Goal: Transaction & Acquisition: Register for event/course

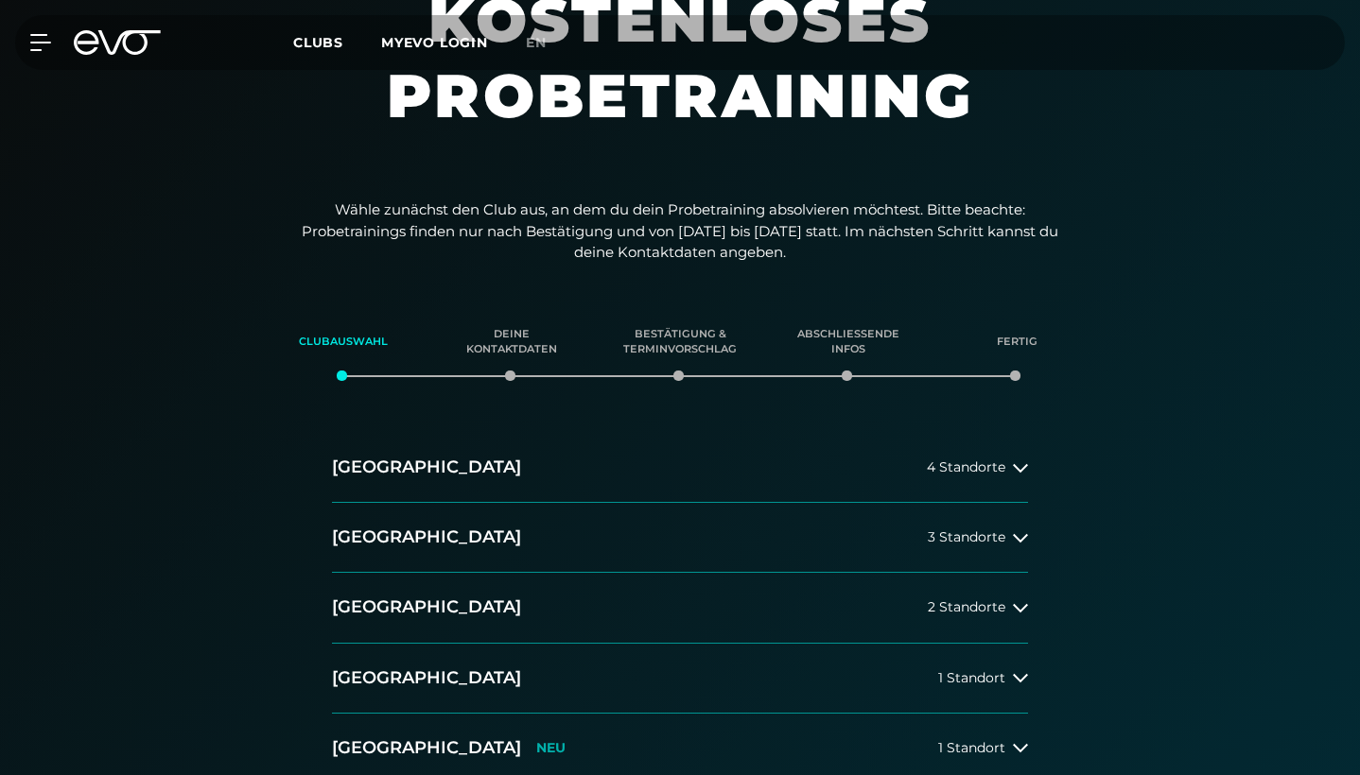
scroll to position [216, 0]
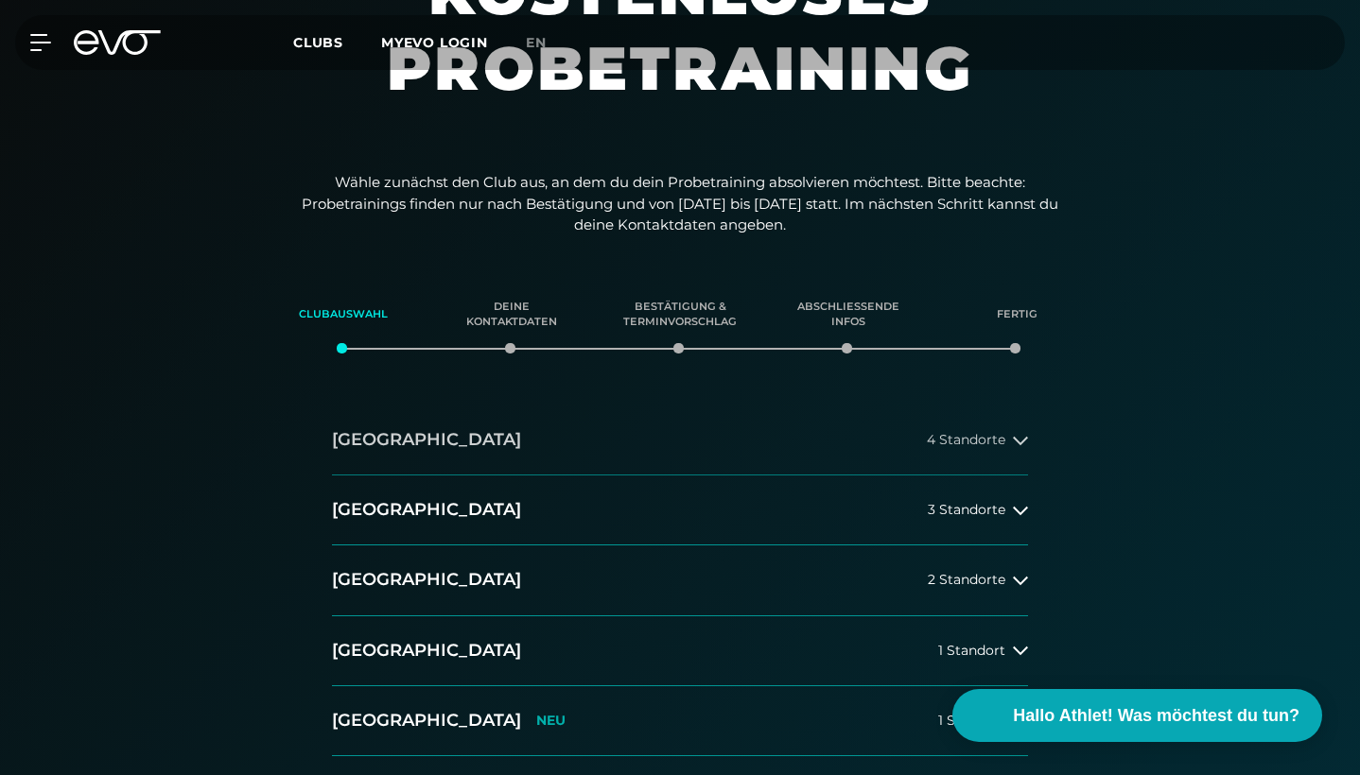
click at [963, 439] on span "4 Standorte" at bounding box center [966, 440] width 78 height 14
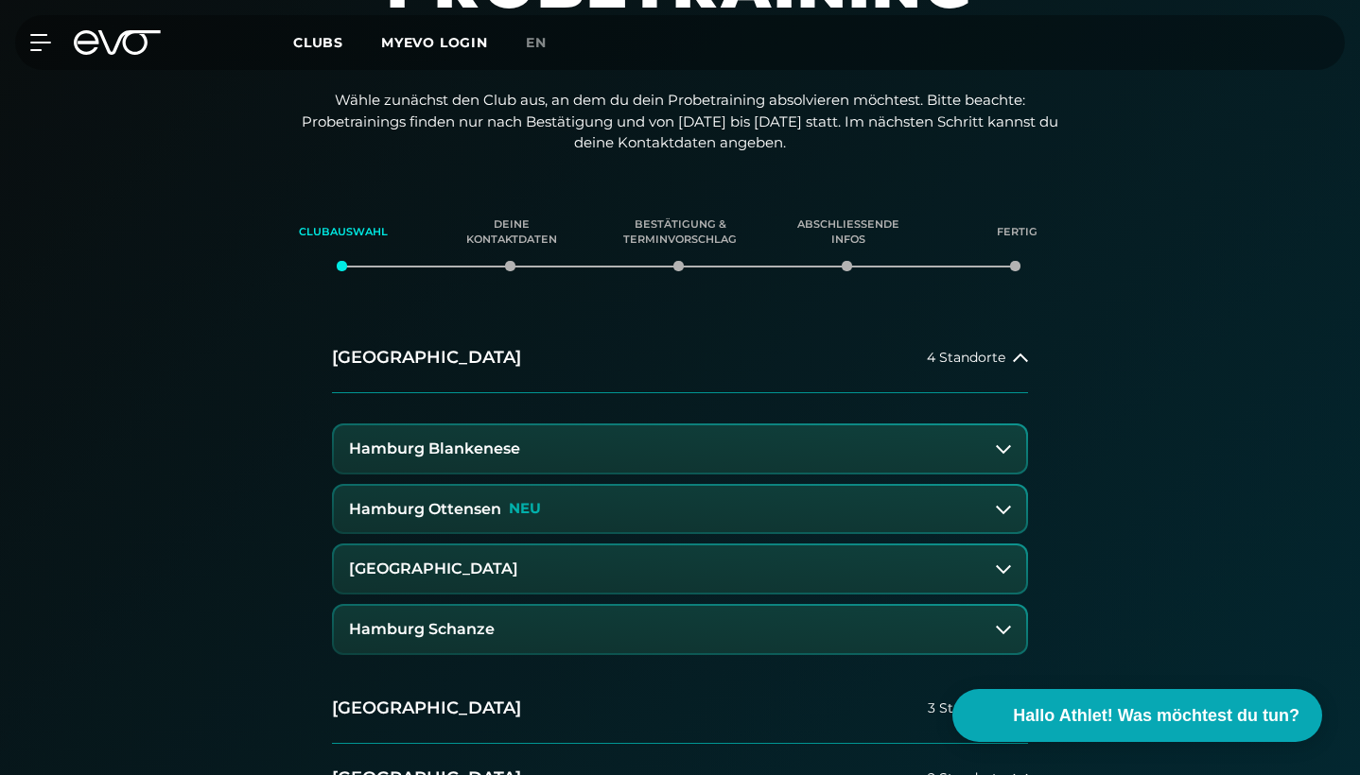
scroll to position [311, 0]
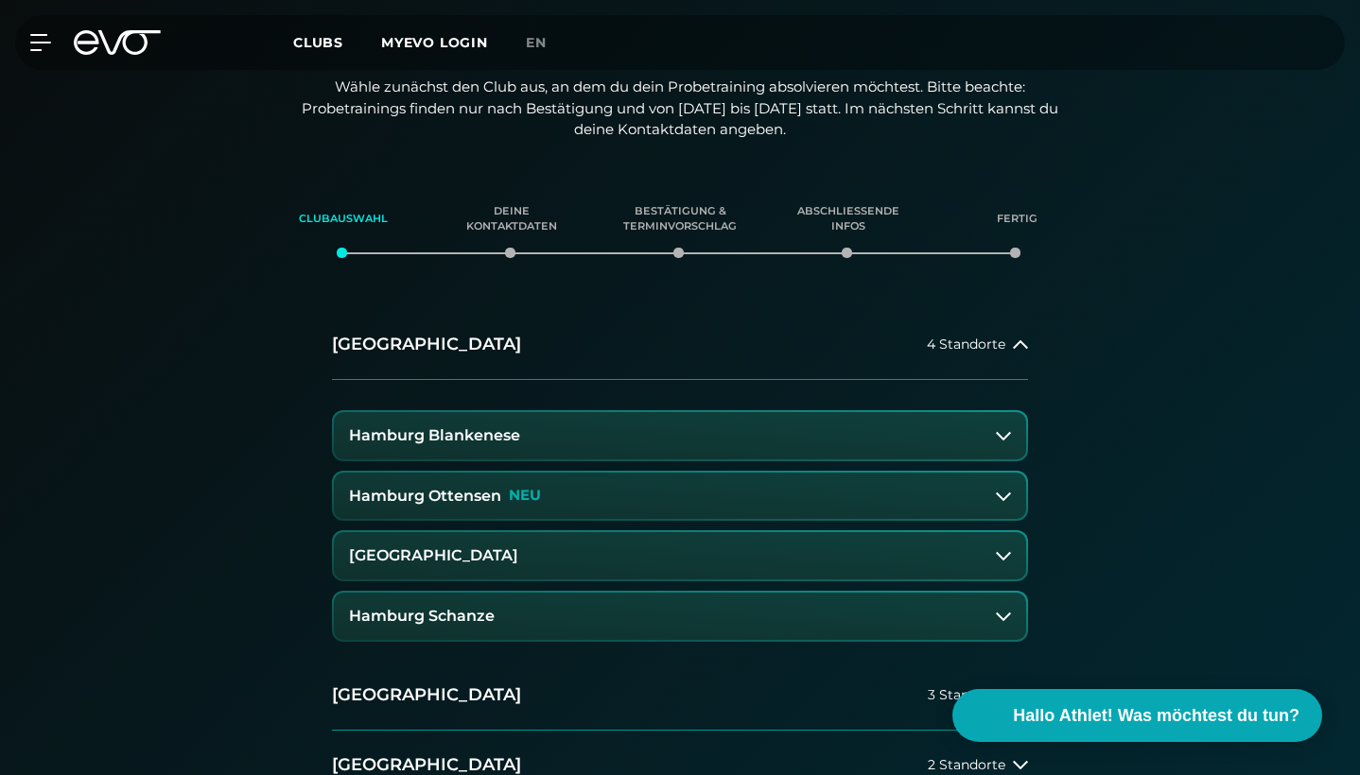
click at [518, 555] on h3 "[GEOGRAPHIC_DATA]" at bounding box center [433, 555] width 169 height 17
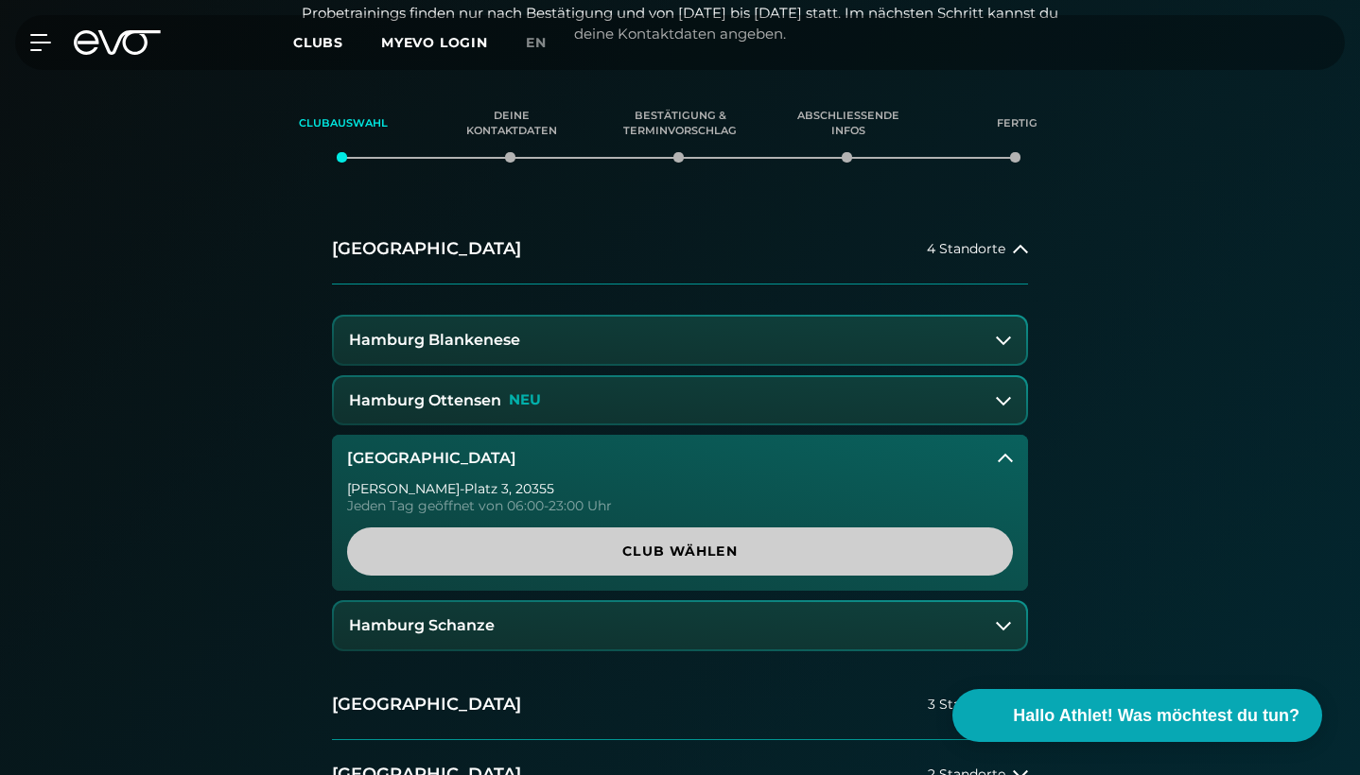
scroll to position [413, 0]
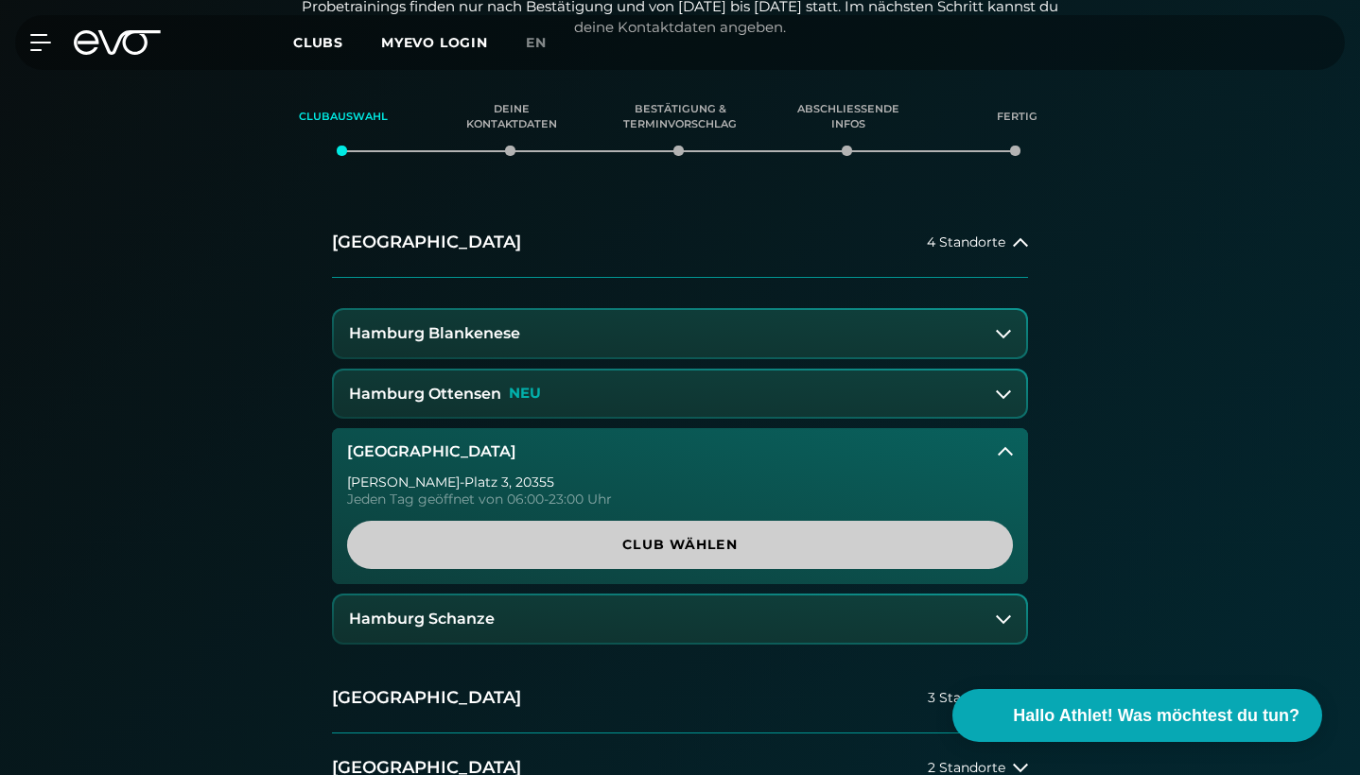
click at [628, 546] on span "Club wählen" at bounding box center [680, 545] width 620 height 20
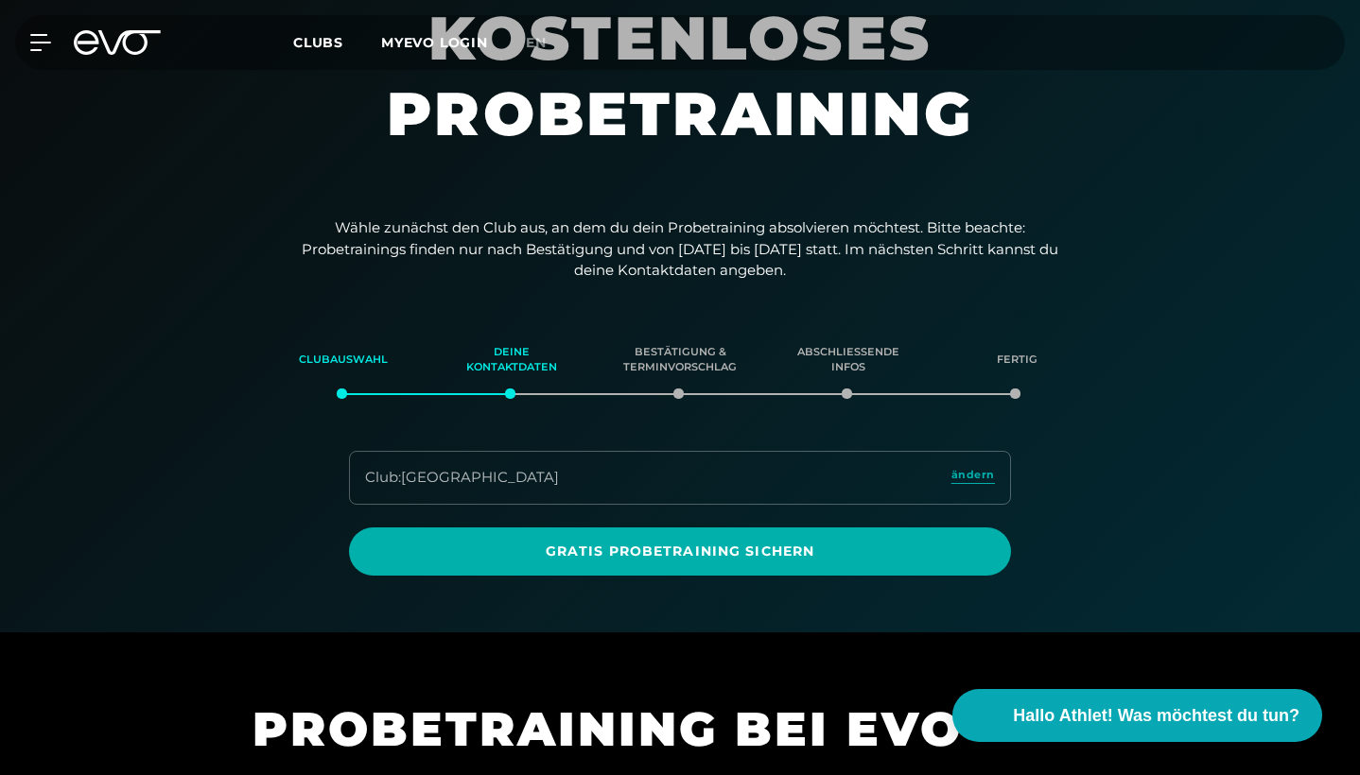
scroll to position [172, 0]
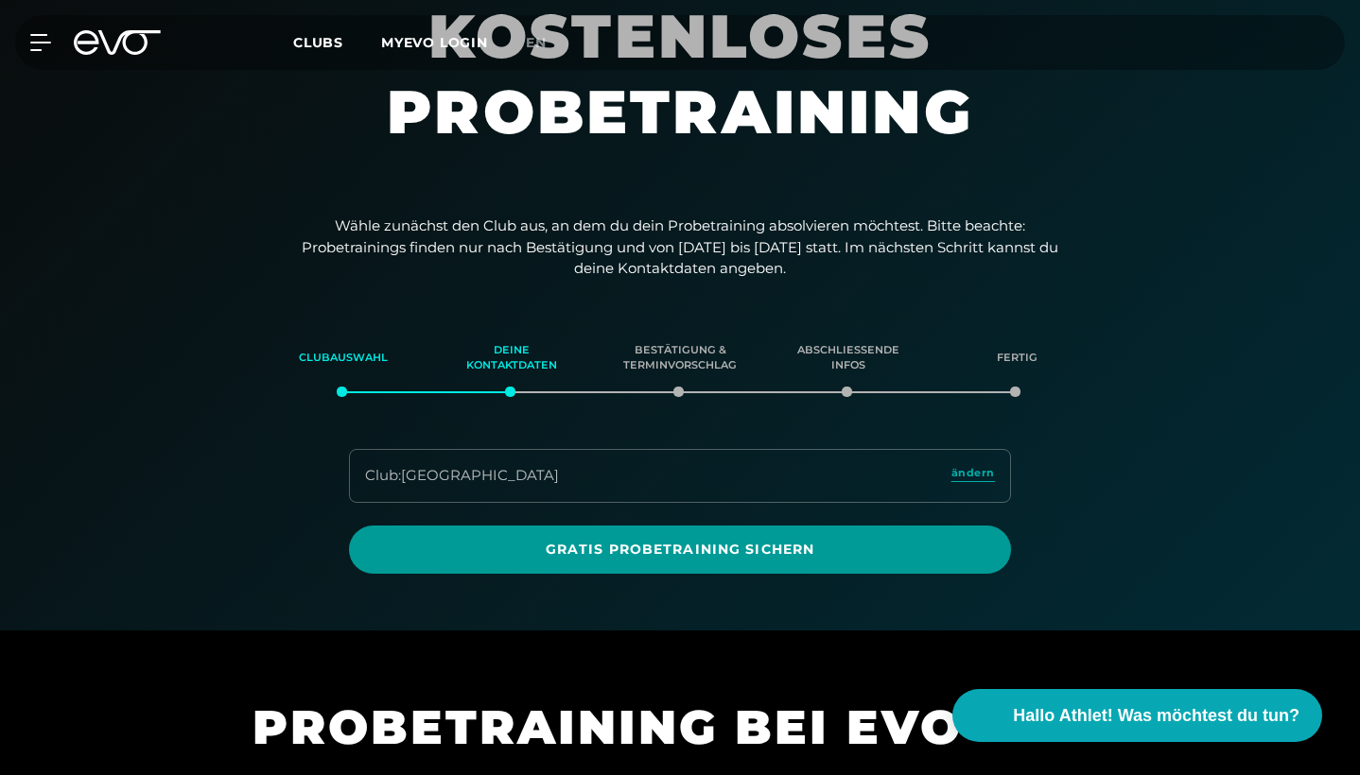
click at [649, 545] on span "Gratis Probetraining sichern" at bounding box center [680, 550] width 616 height 20
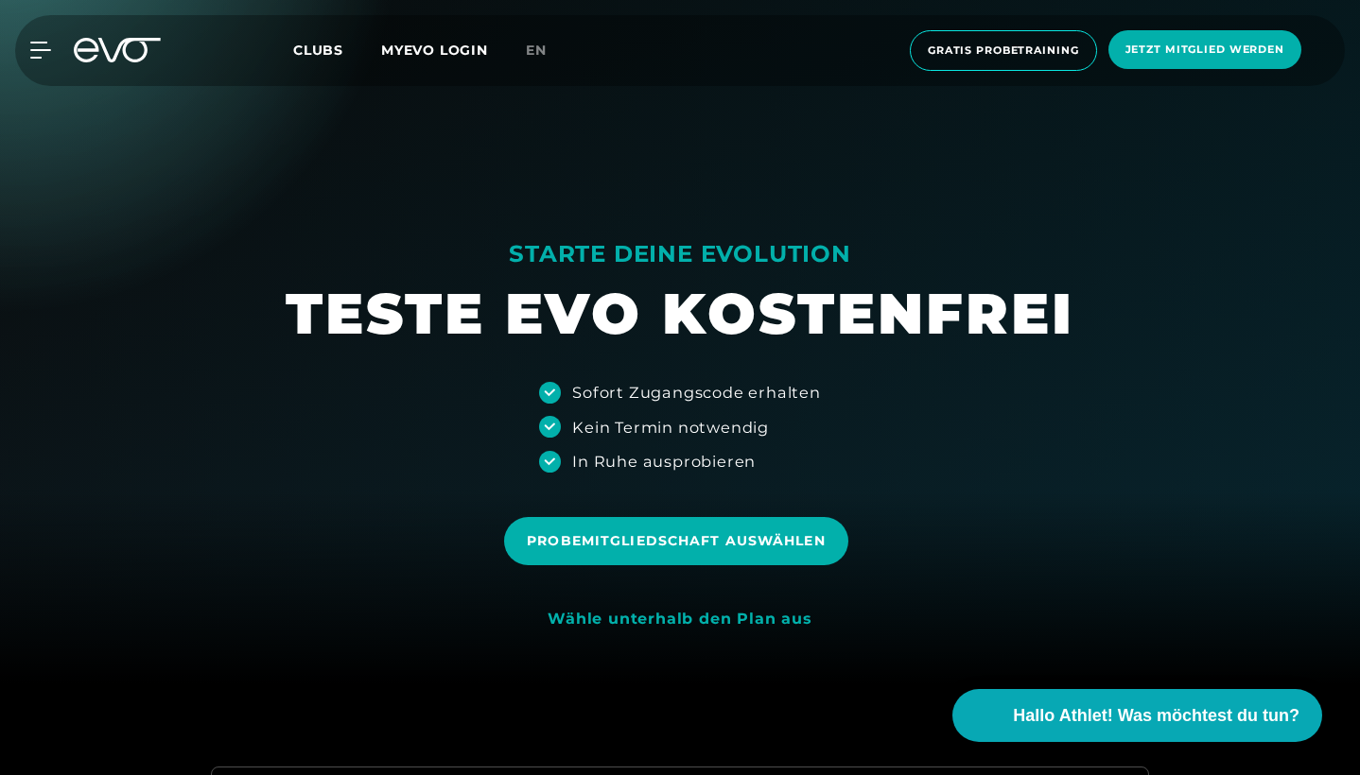
scroll to position [88, 0]
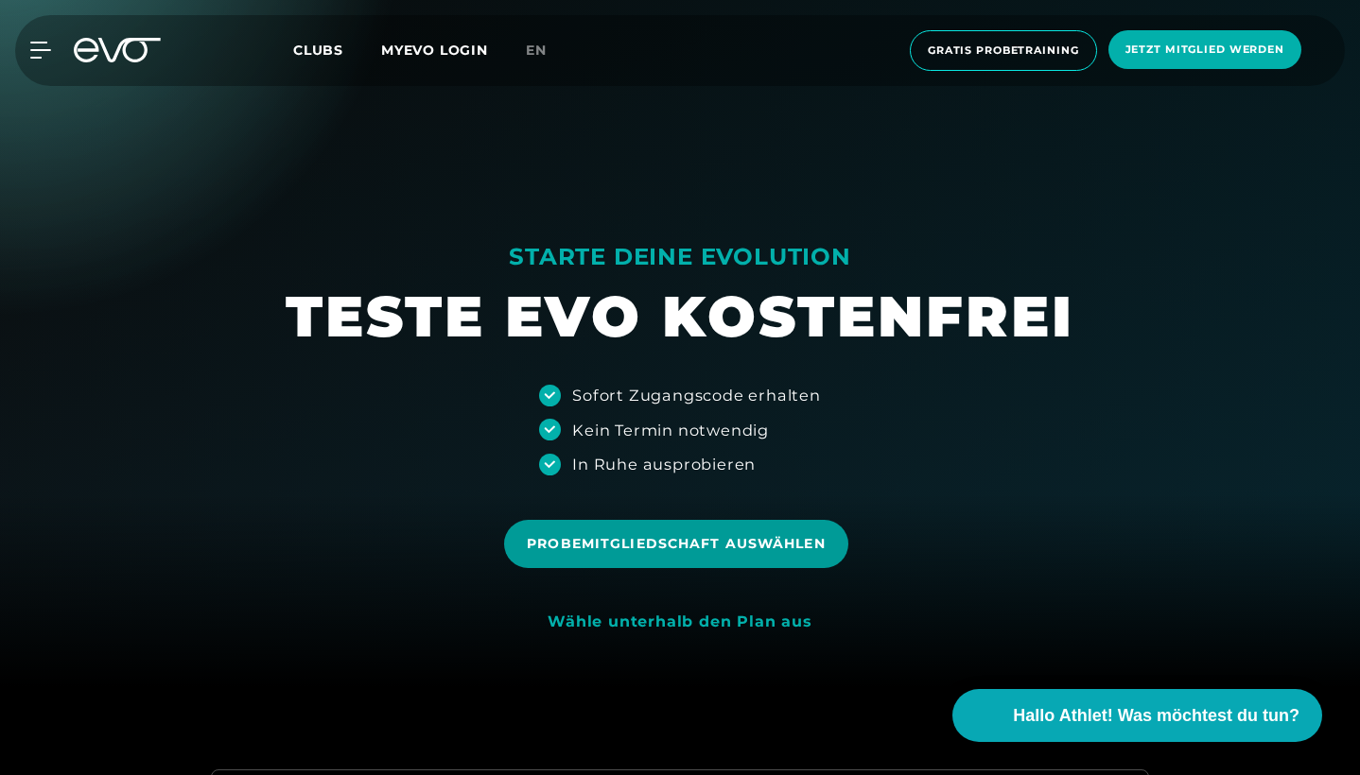
click at [671, 538] on span "Probemitgliedschaft auswählen" at bounding box center [676, 544] width 298 height 20
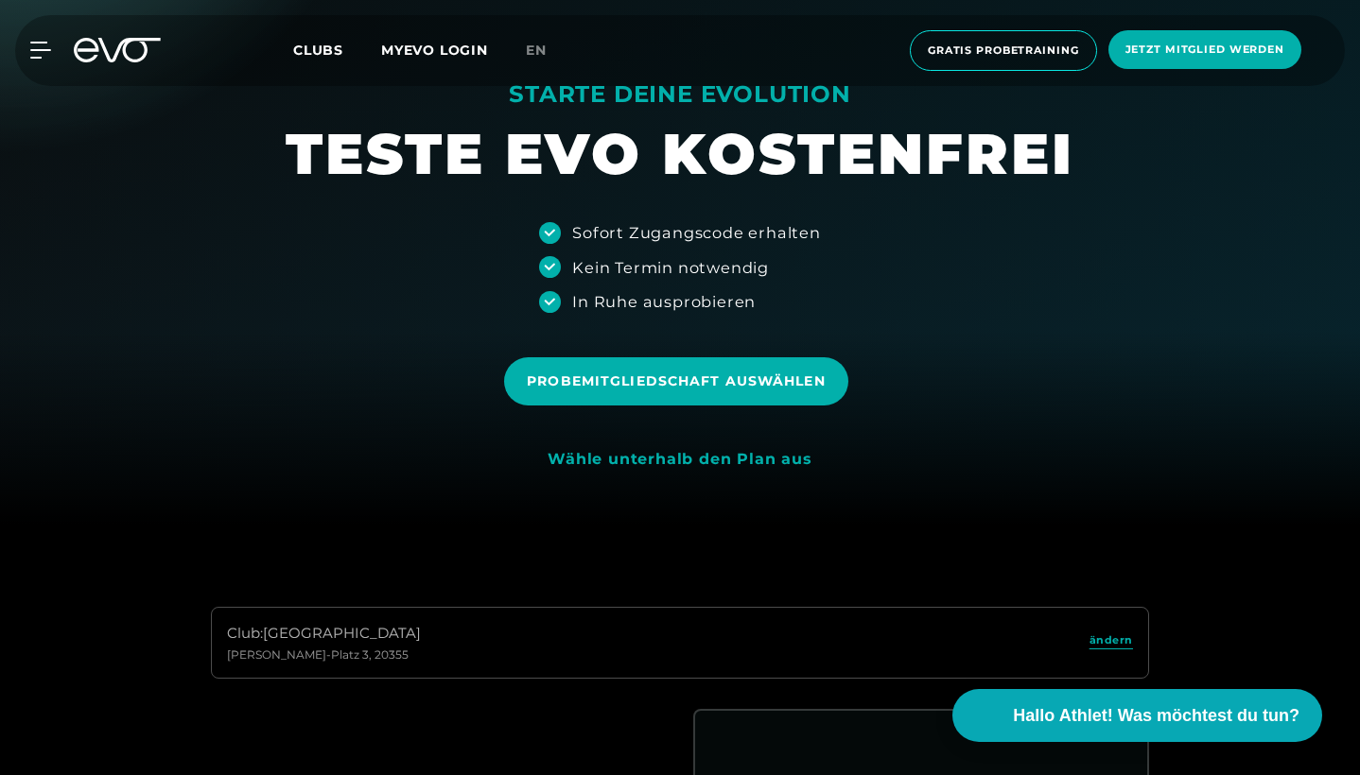
scroll to position [249, 0]
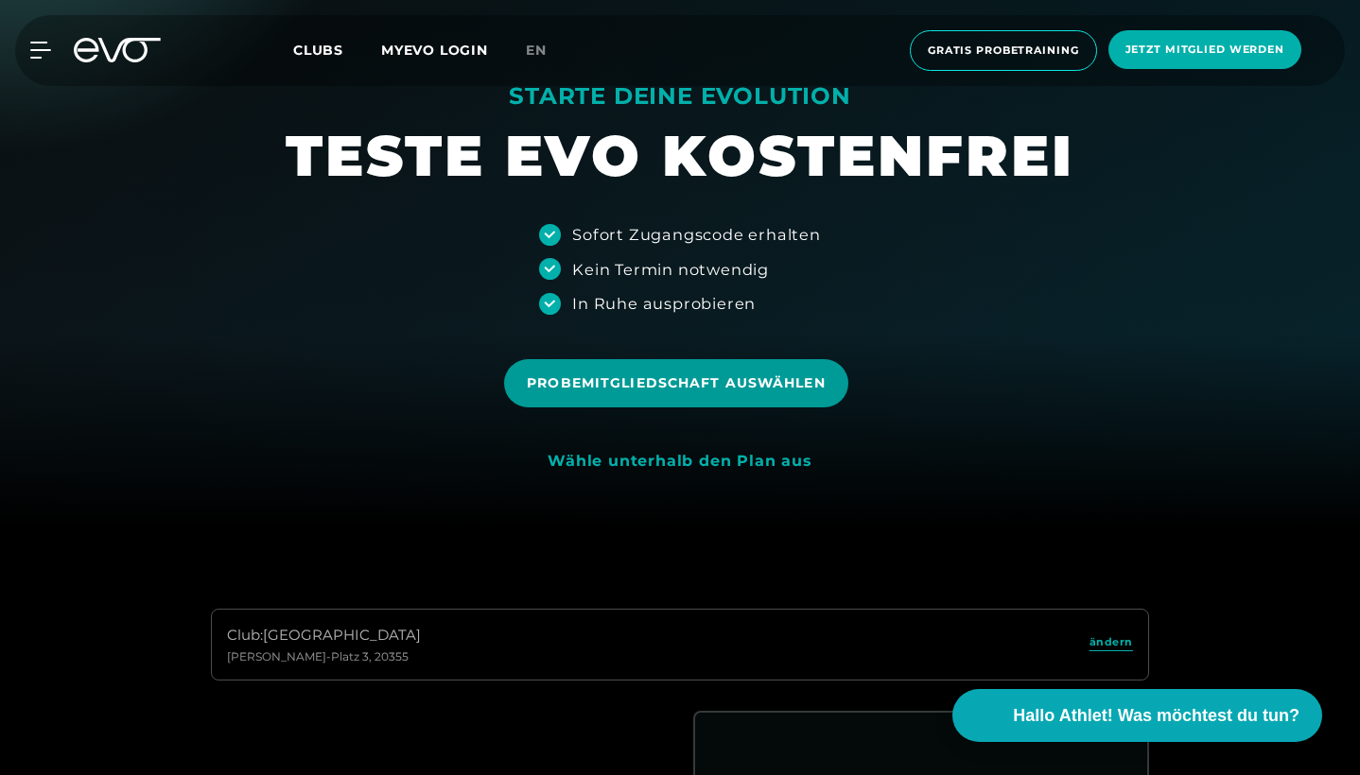
click at [652, 388] on span "Probemitgliedschaft auswählen" at bounding box center [676, 383] width 298 height 20
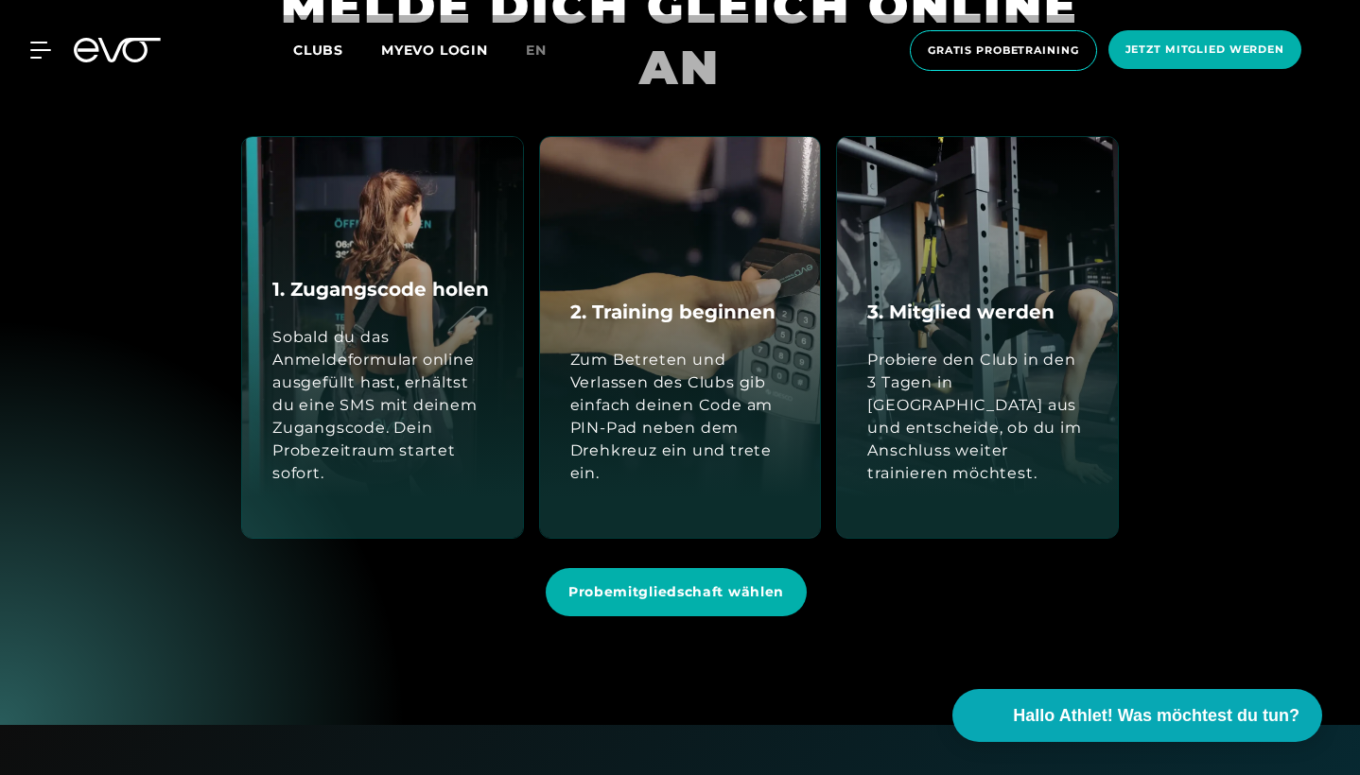
scroll to position [1917, 0]
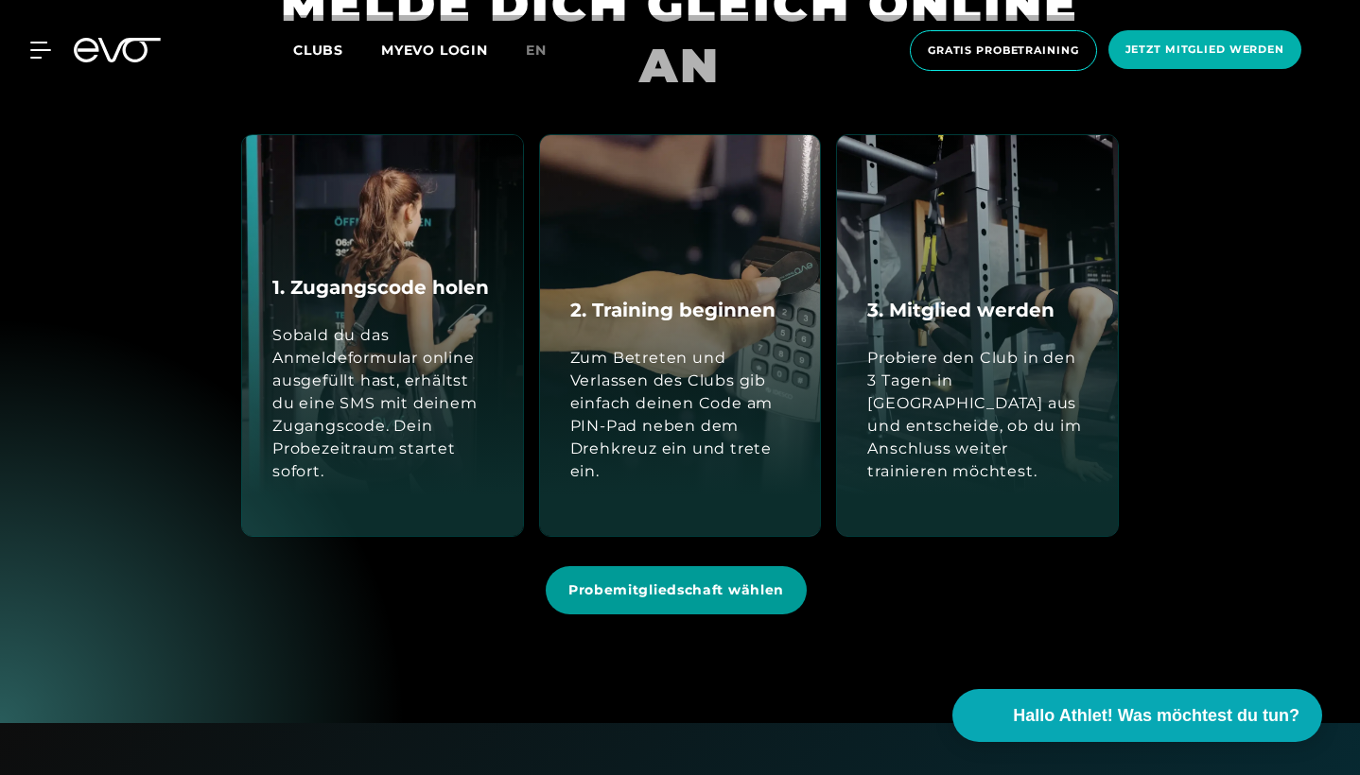
click at [614, 584] on span "Probemitgliedschaft wählen" at bounding box center [676, 591] width 216 height 20
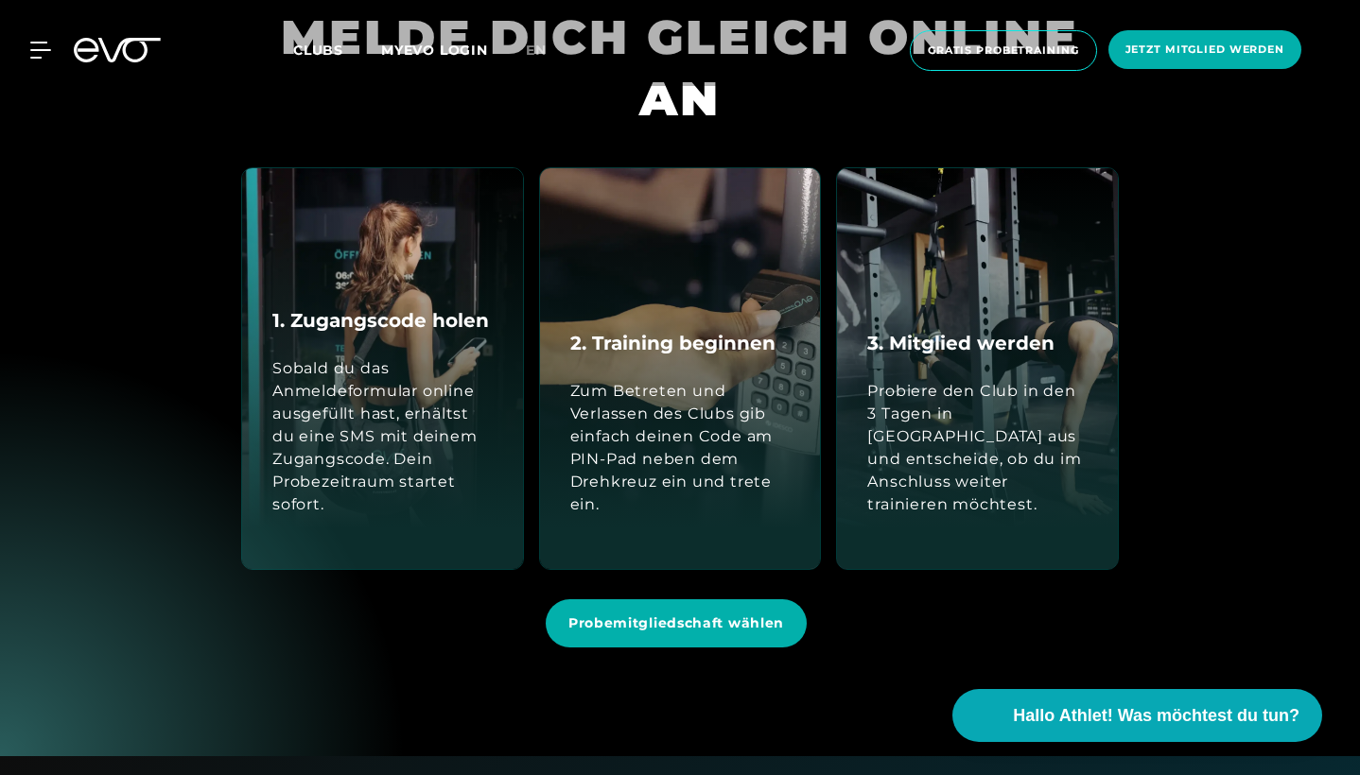
scroll to position [1881, 0]
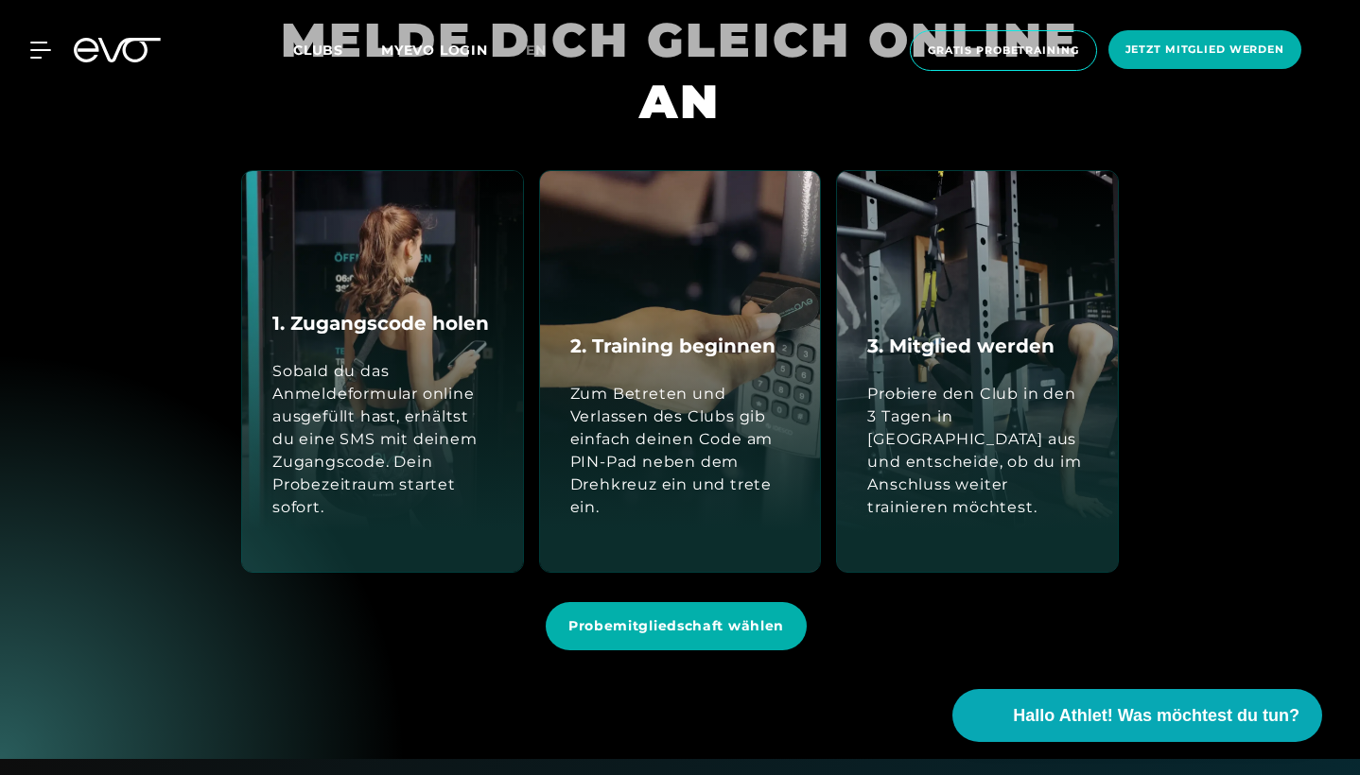
click at [359, 414] on div "Sobald du das Anmeldeformular online ausgefüllt hast, erhältst du eine SMS mit …" at bounding box center [382, 439] width 220 height 159
click at [357, 330] on h4 "1. Zugangscode holen" at bounding box center [380, 323] width 217 height 28
click at [391, 258] on div "1. Zugangscode holen Sobald du das Anmeldeformular online ausgefüllt hast, erhä…" at bounding box center [382, 371] width 281 height 401
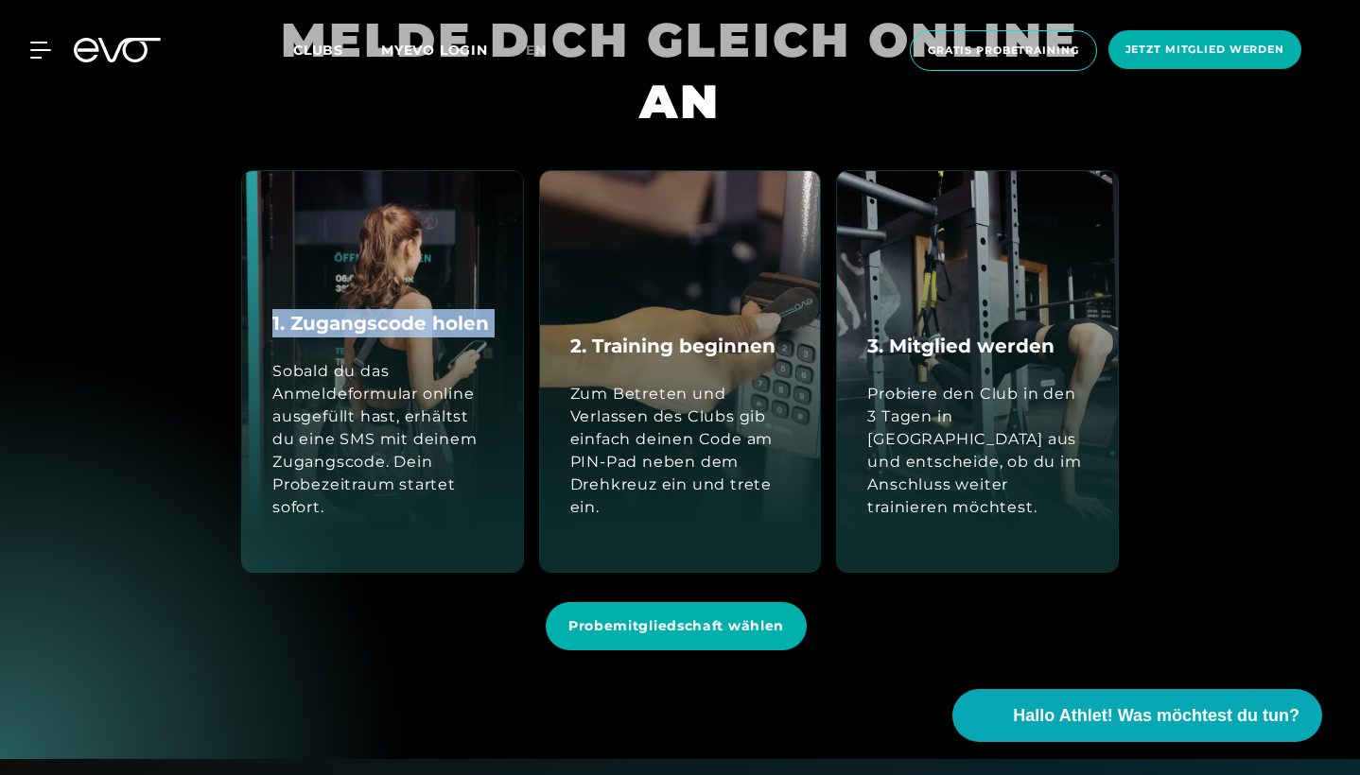
click at [391, 259] on div "1. Zugangscode holen Sobald du das Anmeldeformular online ausgefüllt hast, erhä…" at bounding box center [382, 371] width 281 height 401
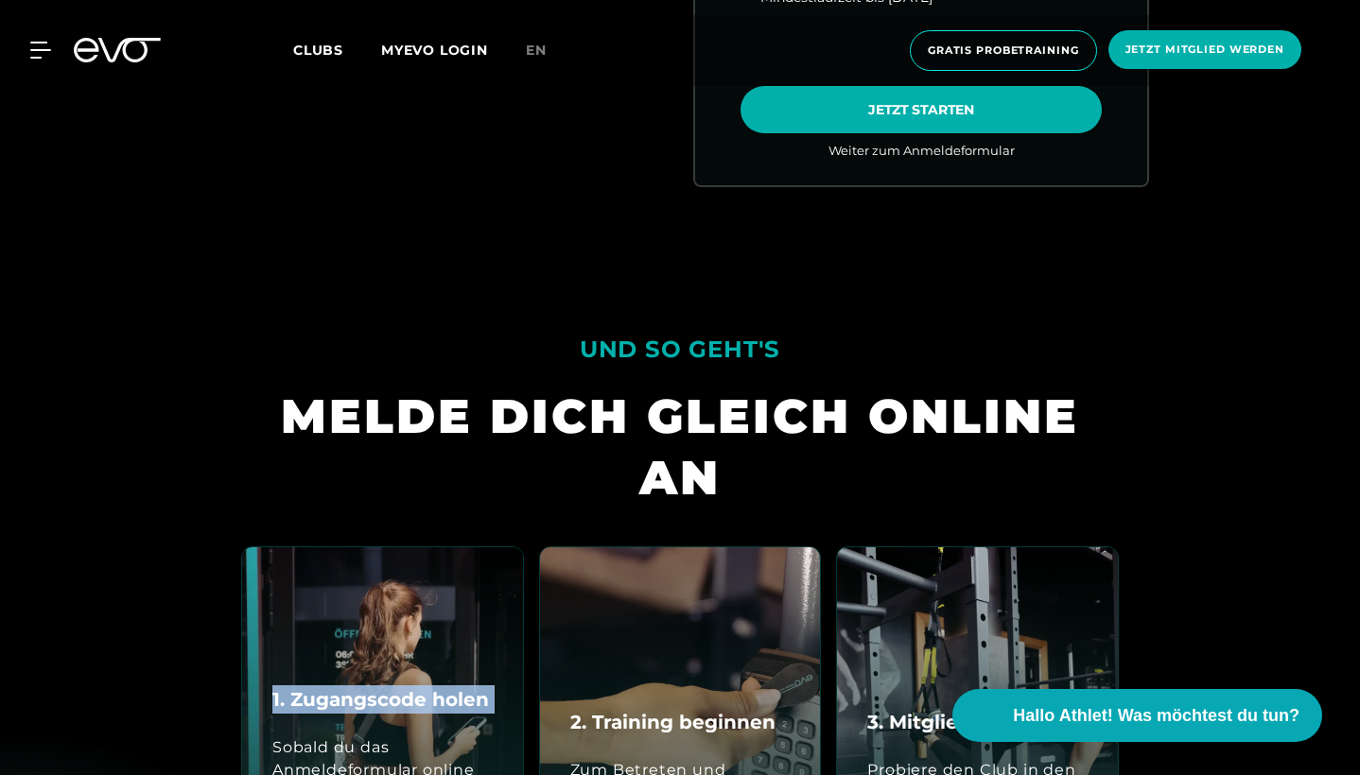
scroll to position [1410, 0]
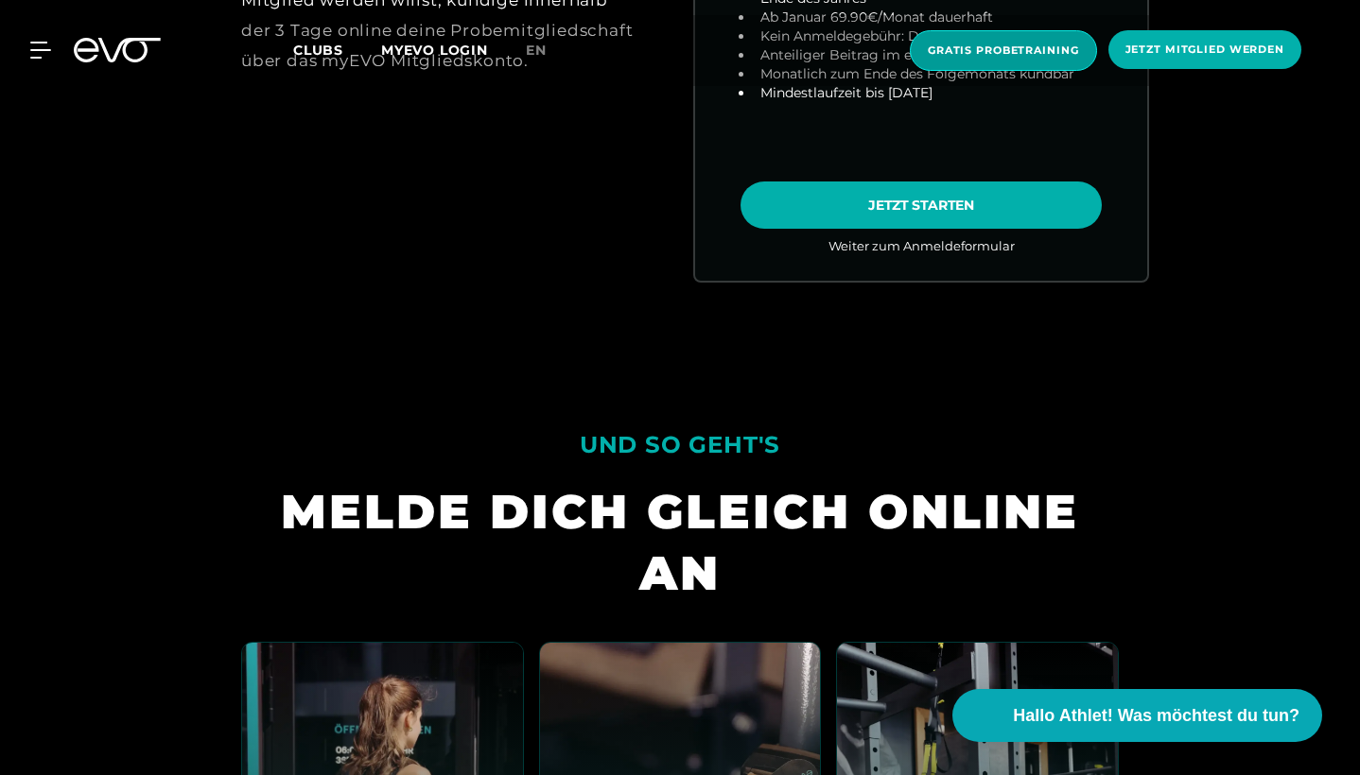
click at [1032, 57] on span "Gratis Probetraining" at bounding box center [1003, 51] width 151 height 16
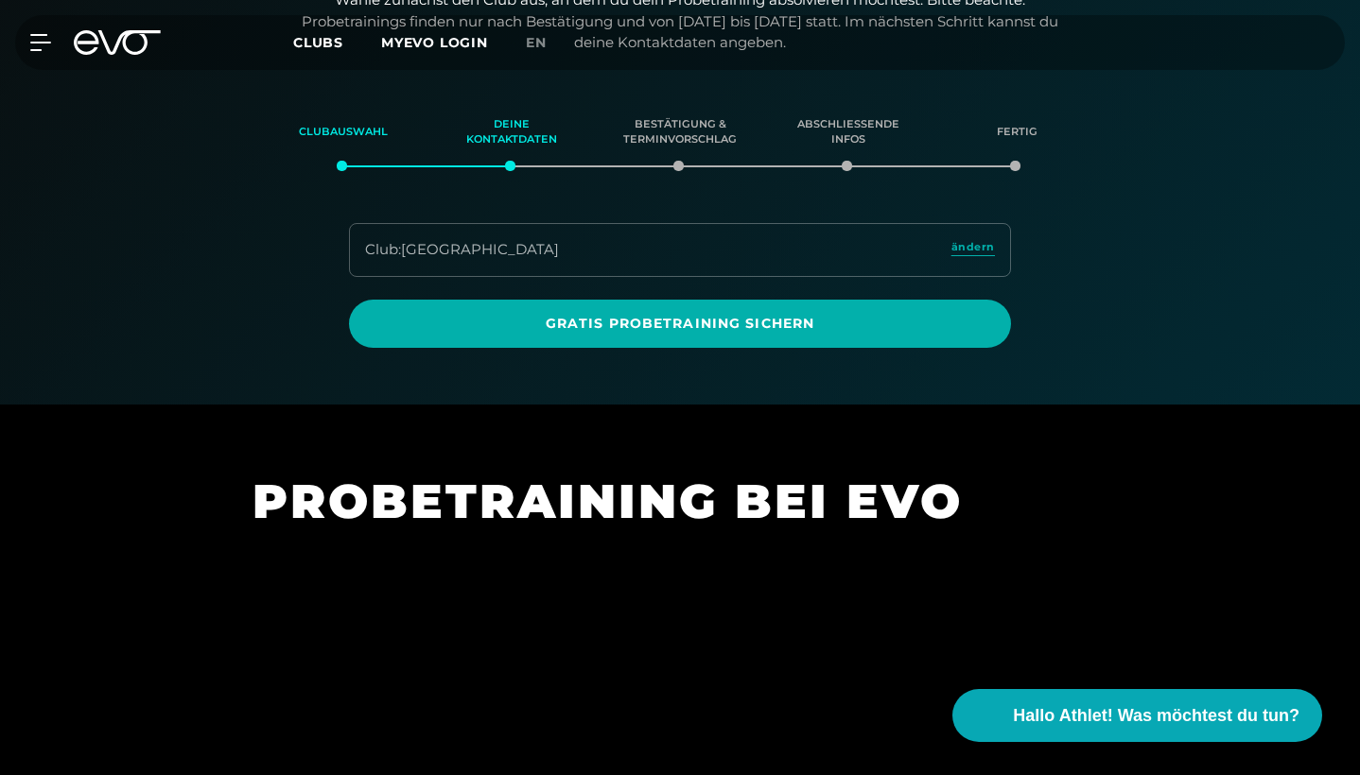
scroll to position [399, 0]
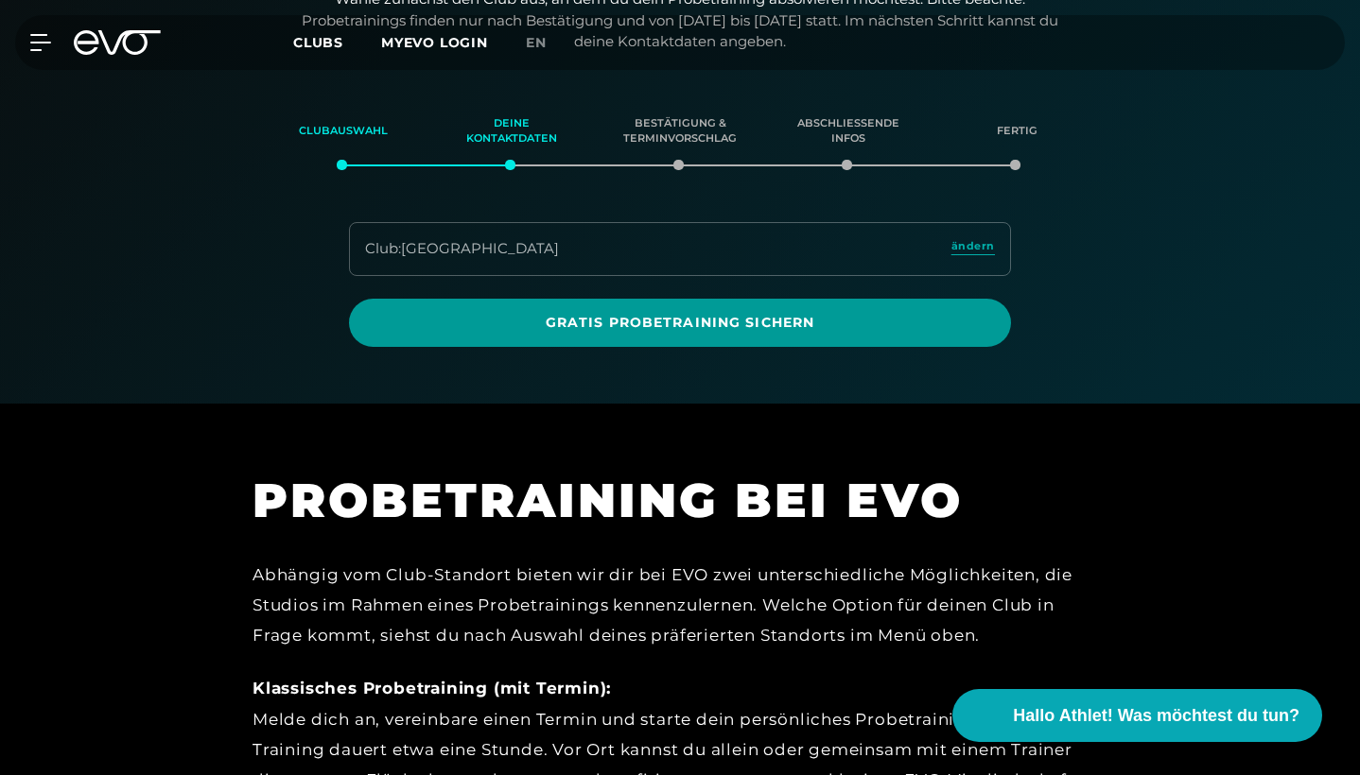
click at [667, 313] on span "Gratis Probetraining sichern" at bounding box center [680, 323] width 616 height 20
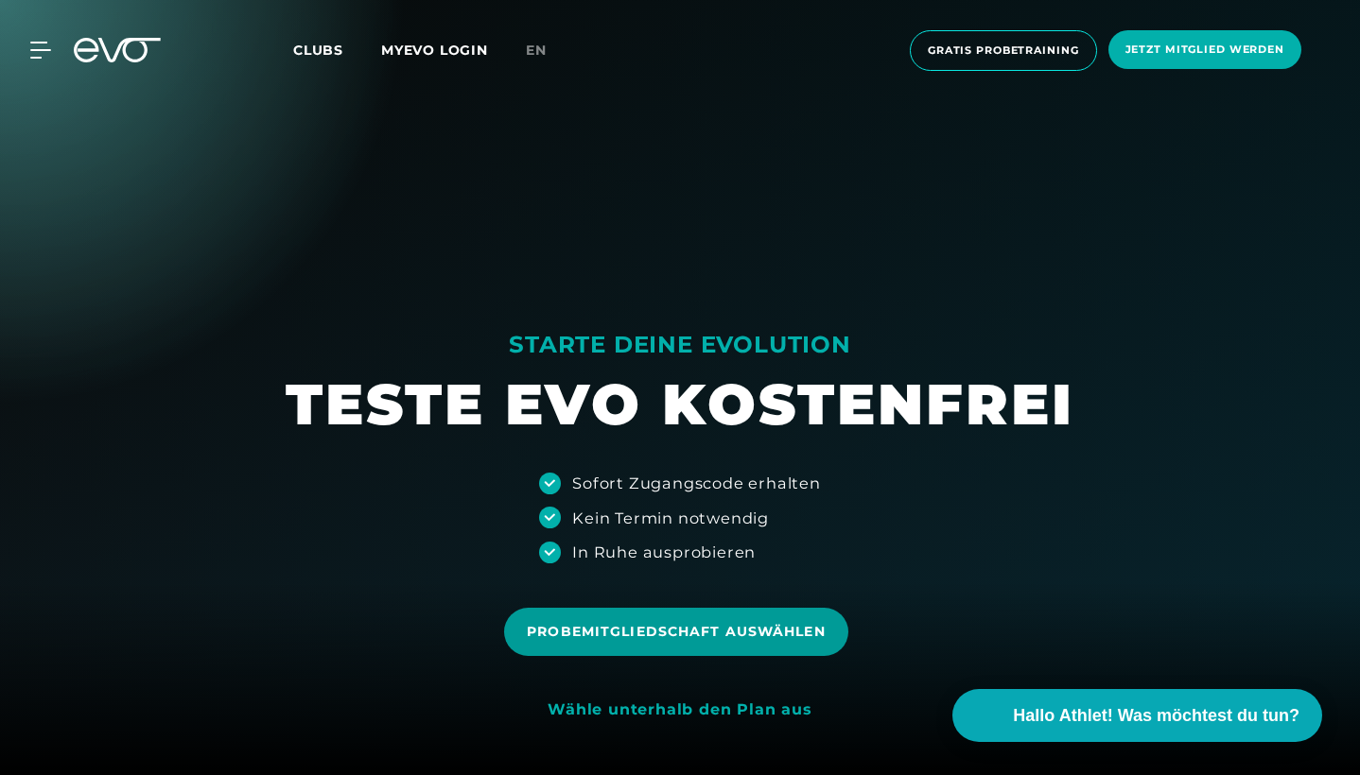
click at [688, 644] on span "Probemitgliedschaft auswählen" at bounding box center [675, 632] width 343 height 48
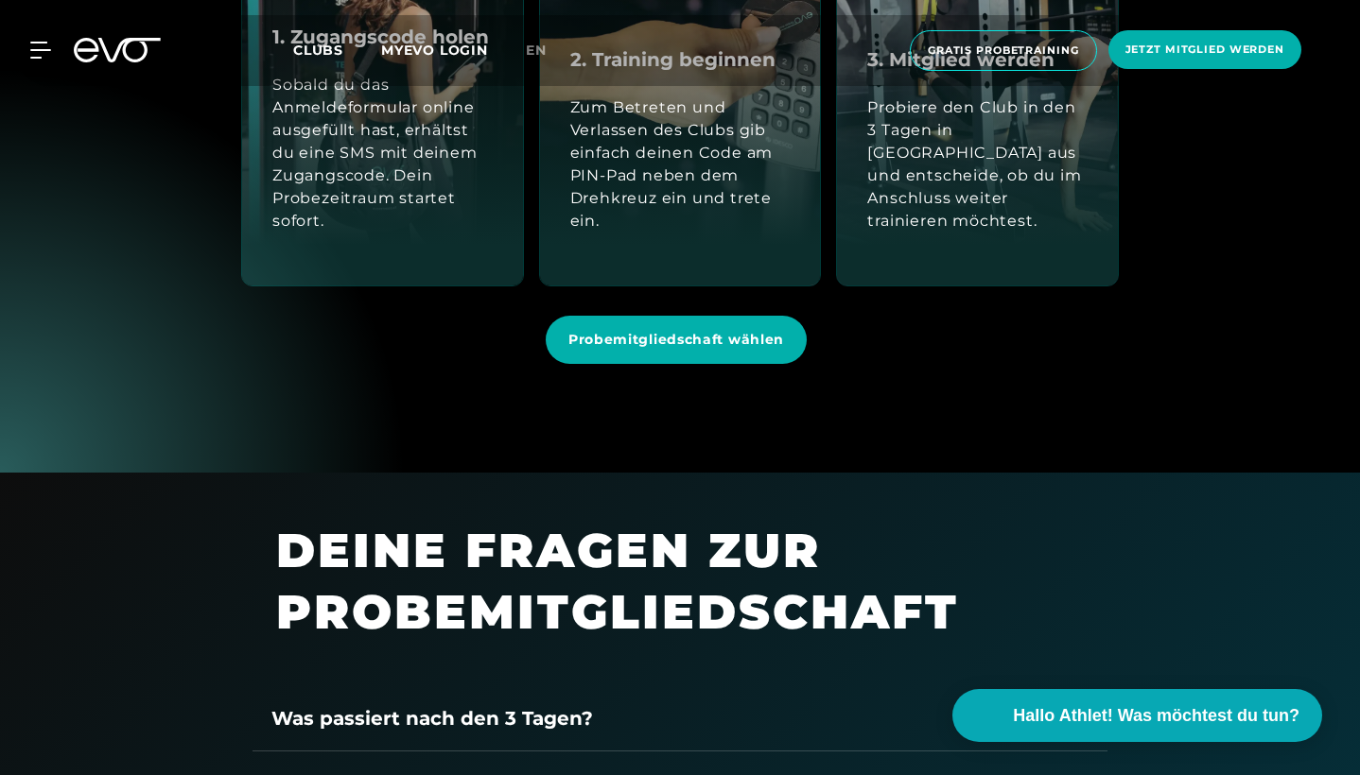
scroll to position [2143, 0]
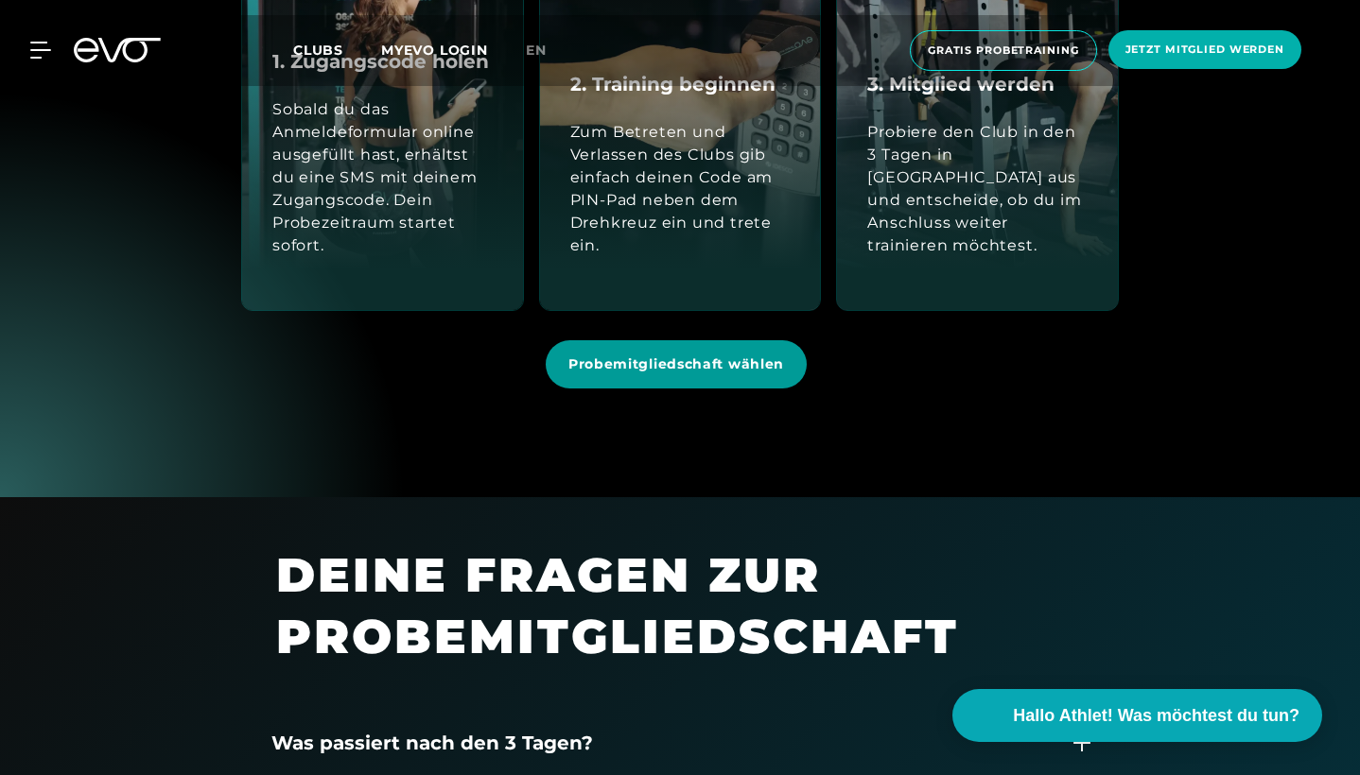
click at [683, 368] on span "Probemitgliedschaft wählen" at bounding box center [676, 365] width 216 height 20
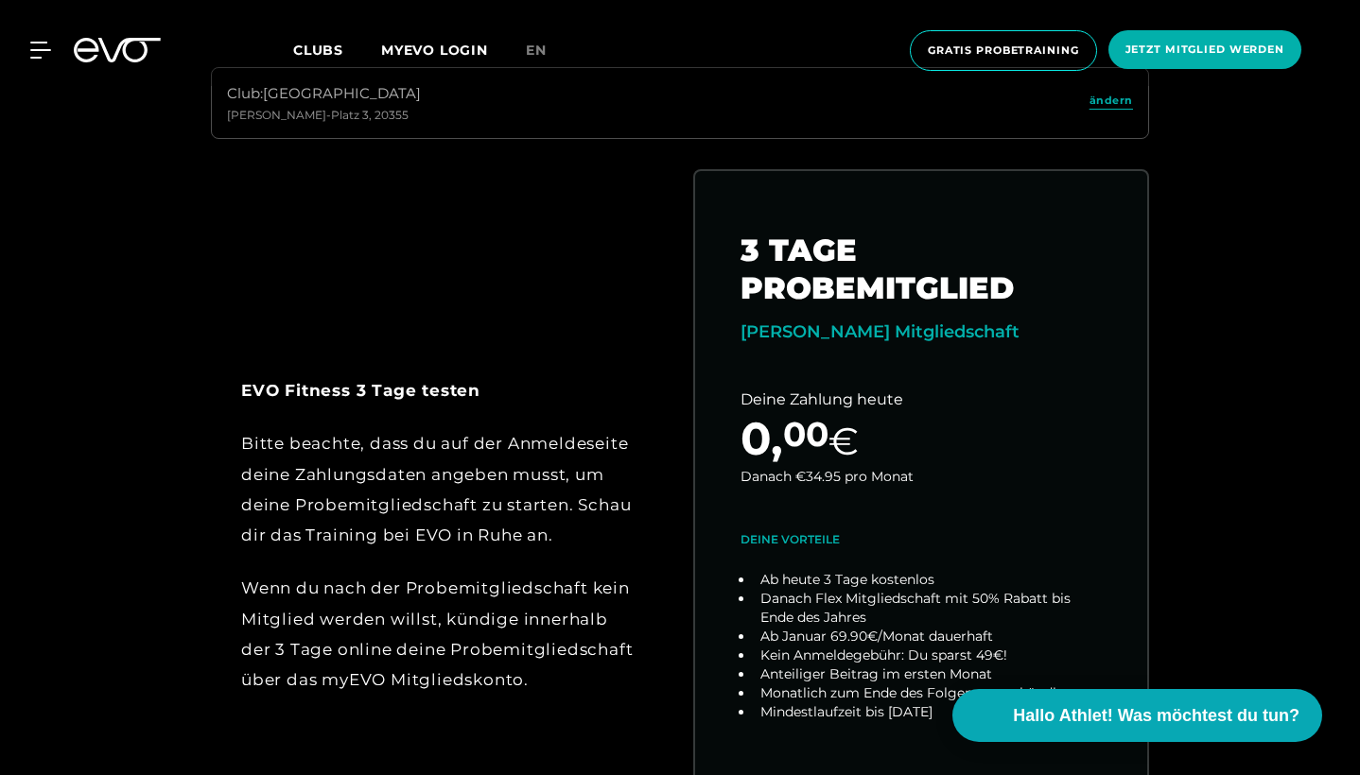
click at [505, 434] on div "Bitte beachte, dass du auf der Anmeldeseite deine Zahlungsdaten angeben musst, …" at bounding box center [438, 489] width 395 height 122
click at [450, 390] on strong "EVO Fitness 3 Tage testen" at bounding box center [360, 390] width 239 height 19
click at [389, 438] on div "Bitte beachte, dass du auf der Anmeldeseite deine Zahlungsdaten angeben musst, …" at bounding box center [438, 489] width 395 height 122
click at [384, 501] on div "Bitte beachte, dass du auf der Anmeldeseite deine Zahlungsdaten angeben musst, …" at bounding box center [438, 489] width 395 height 122
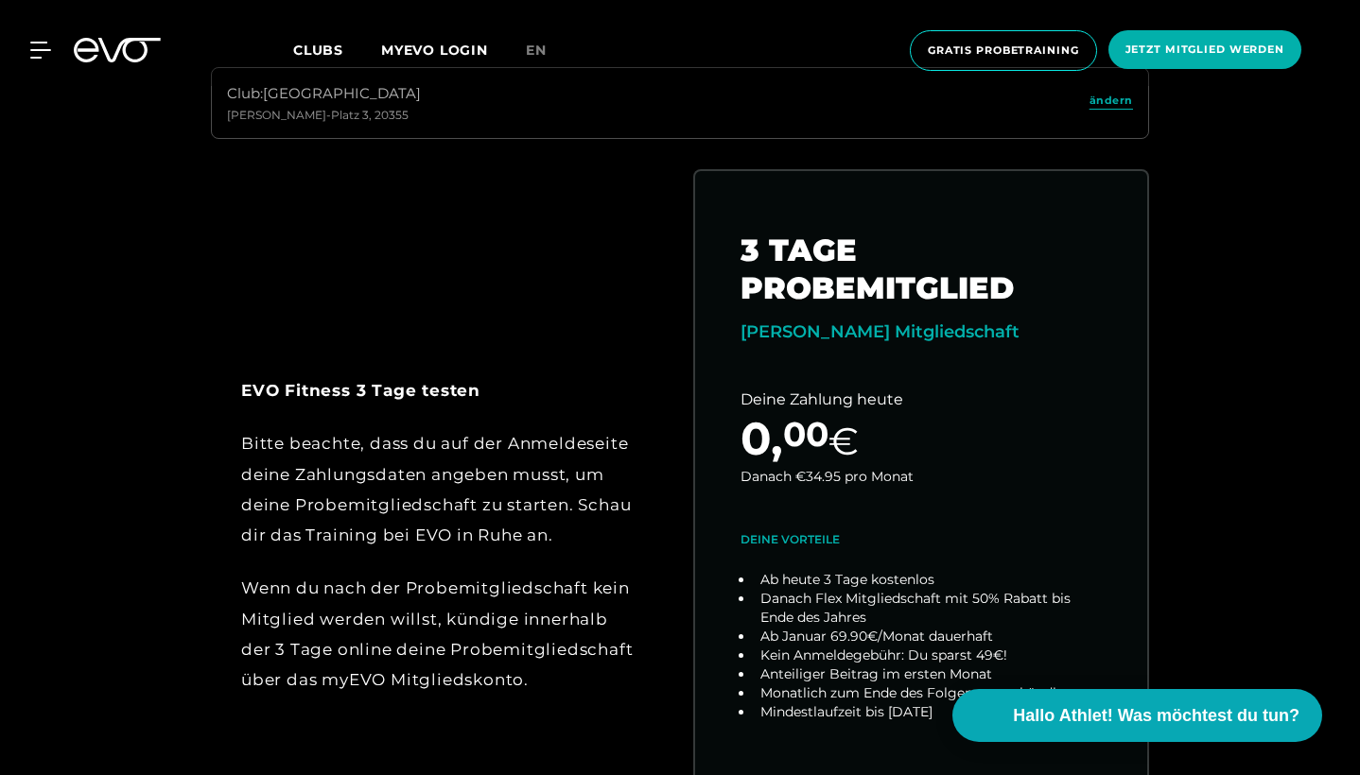
click at [407, 562] on div "EVO Fitness 3 Tage testen Bitte beachte, dass du auf der Anmeldeseite deine Zah…" at bounding box center [438, 535] width 395 height 321
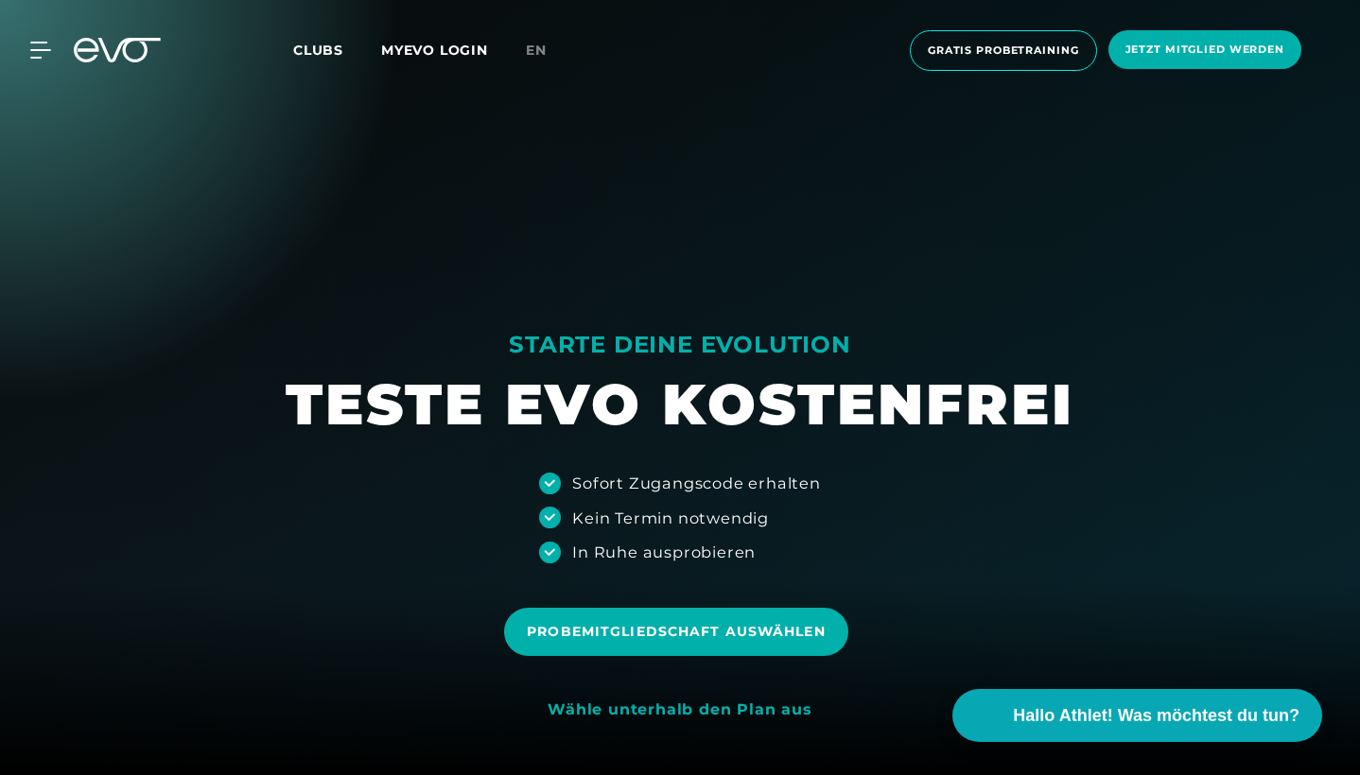
scroll to position [0, 0]
